Goal: Transaction & Acquisition: Purchase product/service

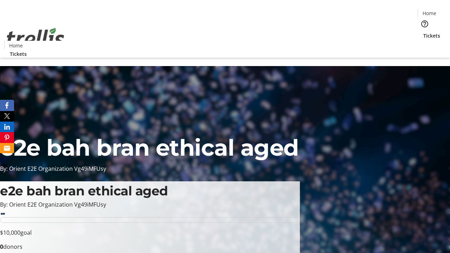
click at [423, 32] on span "Tickets" at bounding box center [431, 35] width 17 height 7
